Goal: Information Seeking & Learning: Understand process/instructions

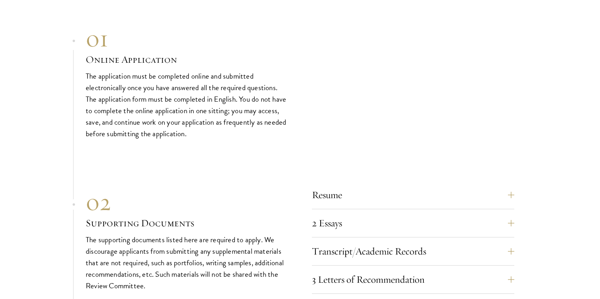
scroll to position [2470, 0]
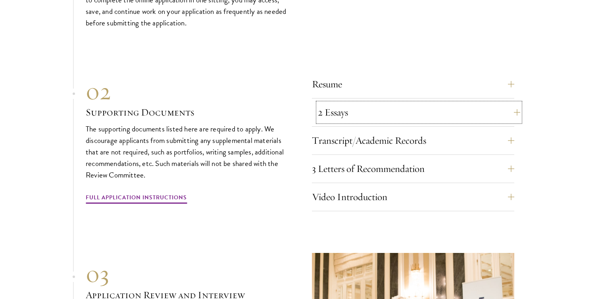
click at [371, 103] on button "2 Essays" at bounding box center [419, 112] width 202 height 19
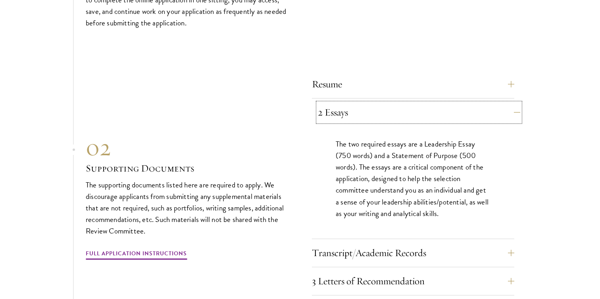
click at [371, 103] on button "2 Essays" at bounding box center [419, 112] width 202 height 19
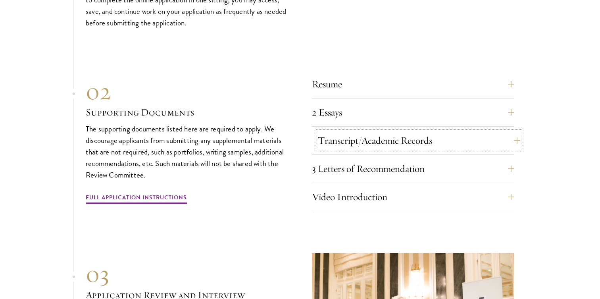
click at [366, 131] on button "Transcript/Academic Records" at bounding box center [419, 140] width 202 height 19
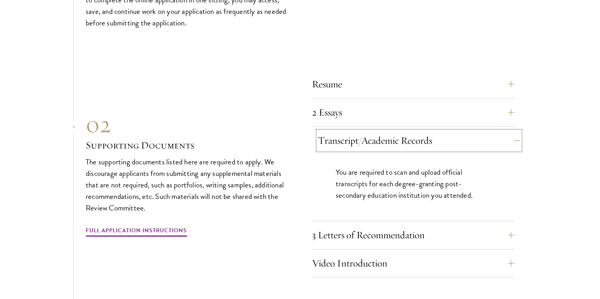
click at [366, 131] on button "Transcript/Academic Records" at bounding box center [419, 140] width 202 height 19
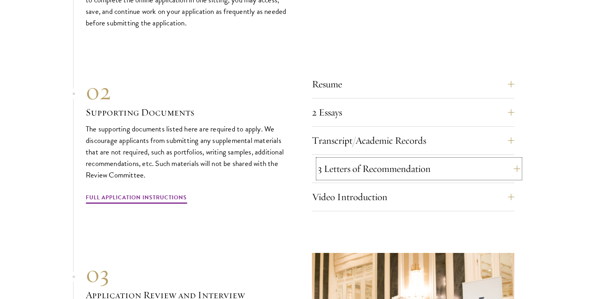
click at [357, 160] on button "3 Letters of Recommendation" at bounding box center [419, 168] width 202 height 19
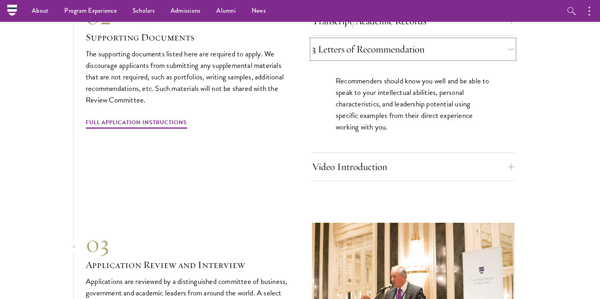
scroll to position [2570, 0]
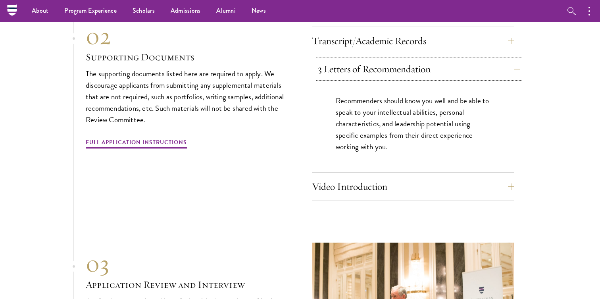
click at [357, 61] on button "3 Letters of Recommendation" at bounding box center [419, 69] width 202 height 19
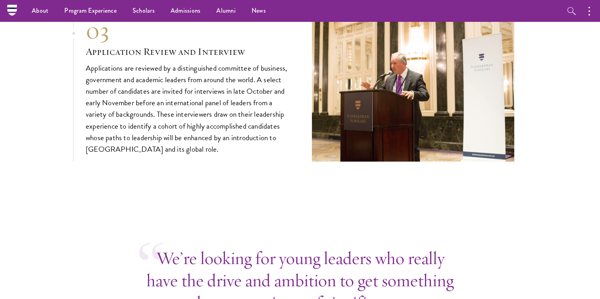
scroll to position [2709, 0]
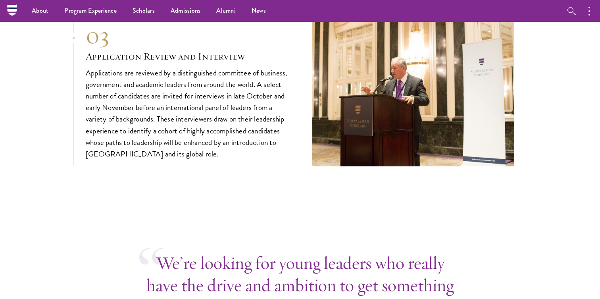
click at [196, 81] on p "Applications are reviewed by a distinguished committee of business, government …" at bounding box center [187, 113] width 202 height 92
